Goal: Task Accomplishment & Management: Use online tool/utility

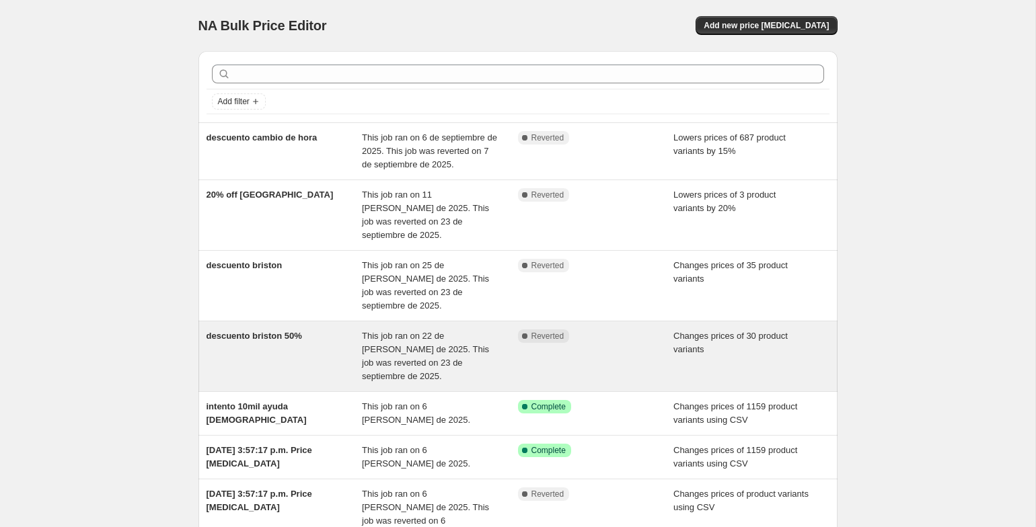
click at [280, 329] on div "descuento briston 50%" at bounding box center [284, 356] width 156 height 54
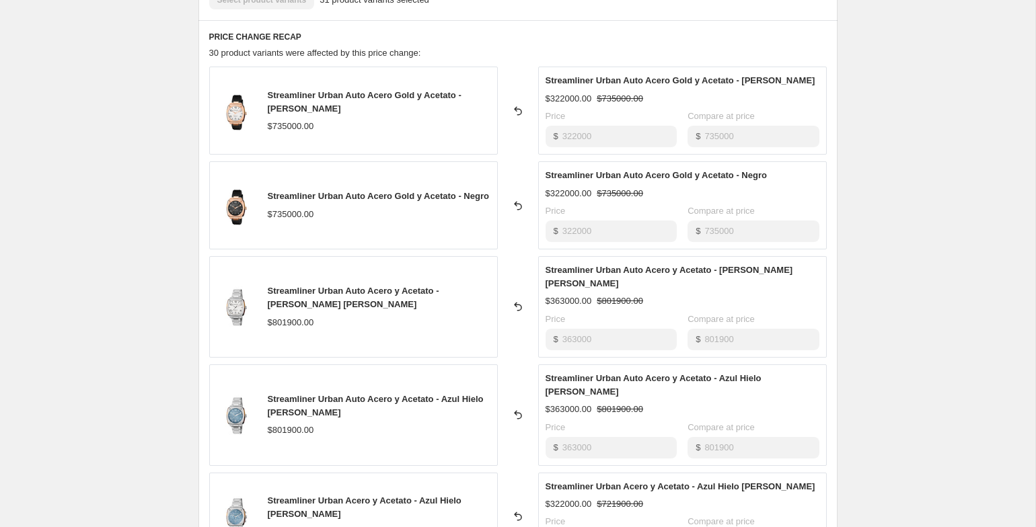
scroll to position [518, 0]
